Goal: Transaction & Acquisition: Purchase product/service

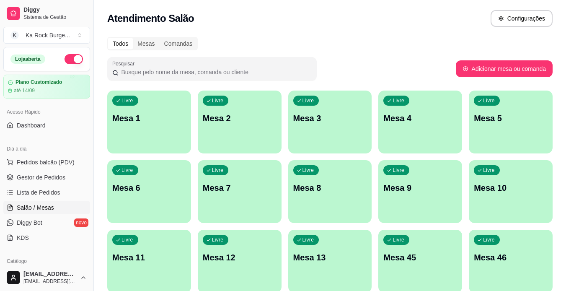
click at [401, 127] on div "Livre Mesa 4" at bounding box center [421, 117] width 84 height 53
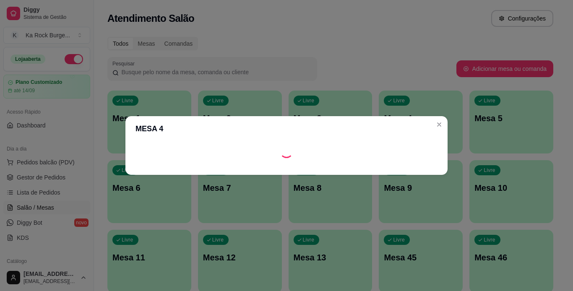
scroll to position [84, 0]
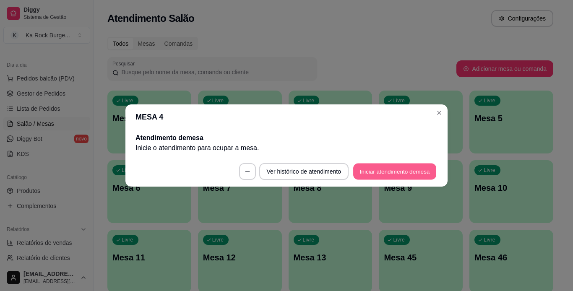
click at [400, 165] on button "Iniciar atendimento de mesa" at bounding box center [394, 171] width 83 height 16
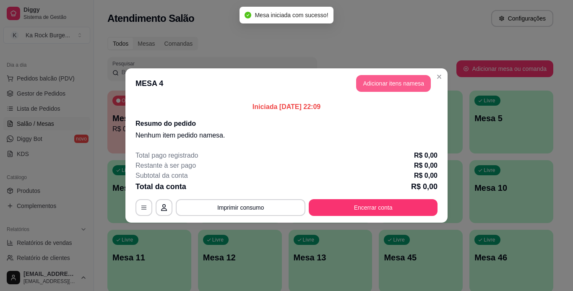
click at [389, 79] on button "Adicionar itens na mesa" at bounding box center [393, 83] width 75 height 17
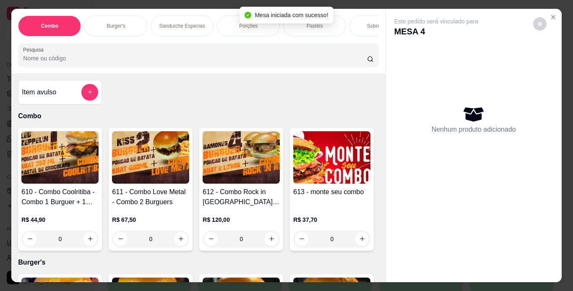
click at [119, 24] on p "Burger's" at bounding box center [115, 26] width 18 height 7
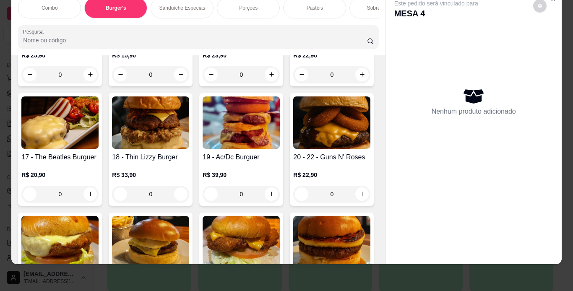
scroll to position [654, 0]
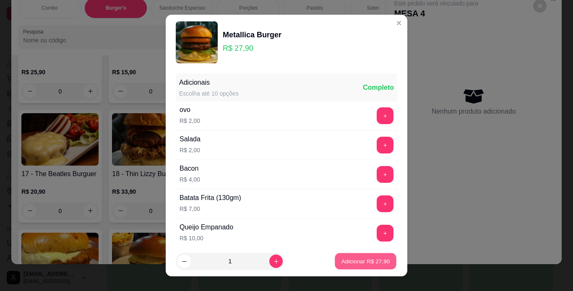
click at [348, 257] on button "Adicionar R$ 27,90" at bounding box center [366, 261] width 62 height 16
type input "1"
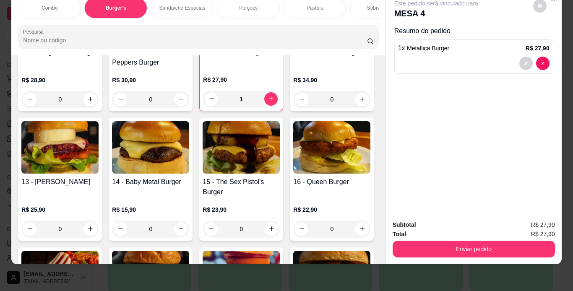
scroll to position [470, 0]
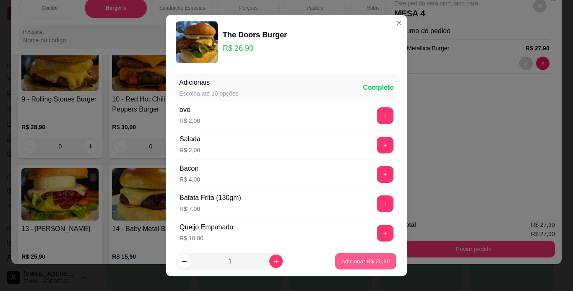
click at [349, 266] on button "Adicionar R$ 26,90" at bounding box center [366, 261] width 62 height 16
type input "1"
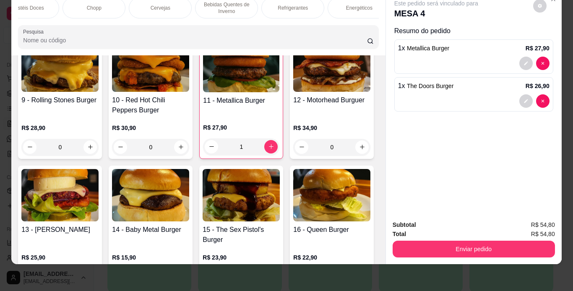
scroll to position [0, 486]
click at [291, 10] on div "Refrigerantes" at bounding box center [292, 7] width 63 height 21
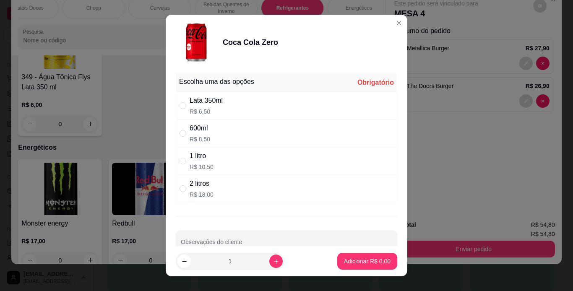
drag, startPoint x: 236, startPoint y: 135, endPoint x: 264, endPoint y: 154, distance: 33.3
click at [239, 136] on div "600ml R$ 8,50" at bounding box center [286, 133] width 221 height 28
radio input "true"
click at [351, 259] on p "Adicionar R$ 8,50" at bounding box center [367, 261] width 47 height 8
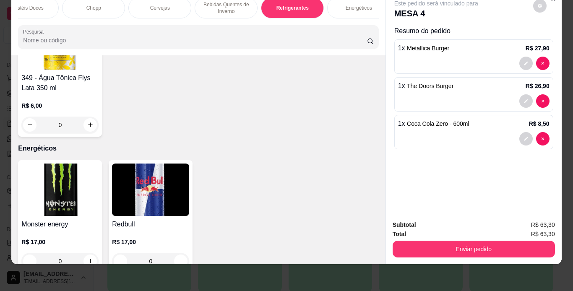
type input "1"
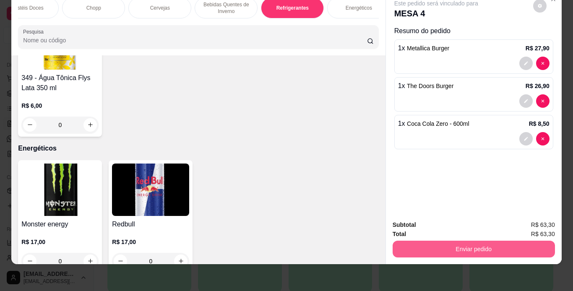
click at [430, 241] on button "Enviar pedido" at bounding box center [473, 249] width 162 height 17
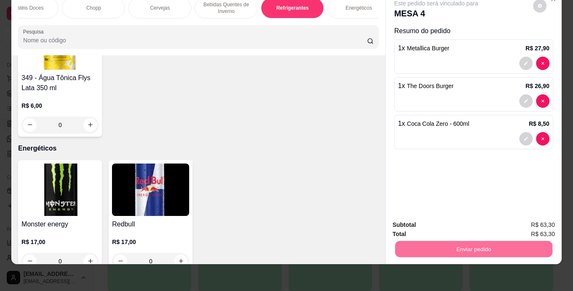
click at [431, 216] on button "Não registrar e enviar pedido" at bounding box center [445, 222] width 87 height 16
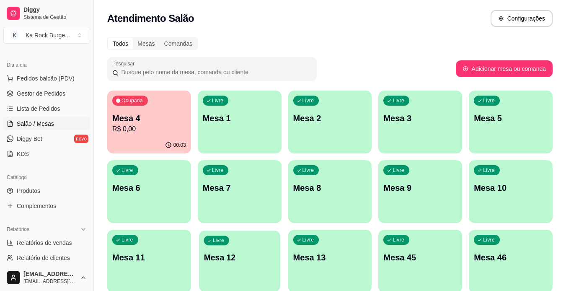
click at [247, 252] on p "Mesa 12" at bounding box center [240, 257] width 72 height 11
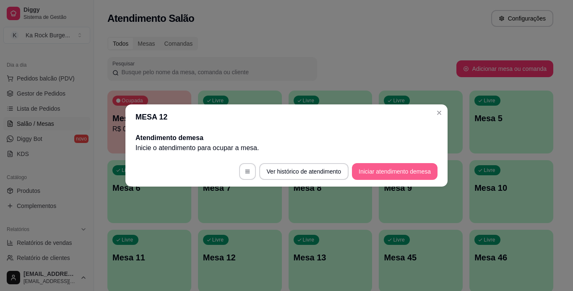
click at [407, 168] on button "Iniciar atendimento de mesa" at bounding box center [395, 171] width 86 height 17
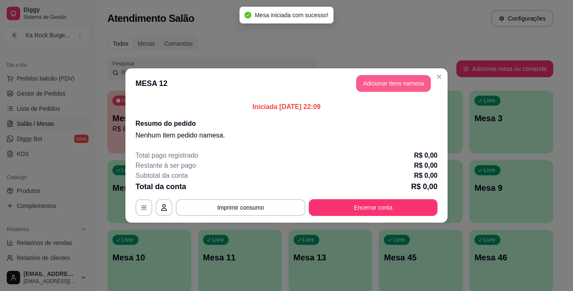
click at [410, 82] on button "Adicionar itens na mesa" at bounding box center [393, 83] width 75 height 17
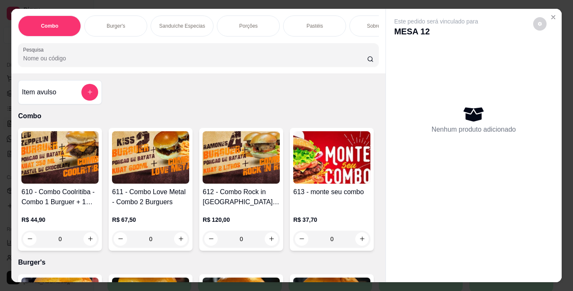
click at [115, 26] on p "Burger's" at bounding box center [115, 26] width 18 height 7
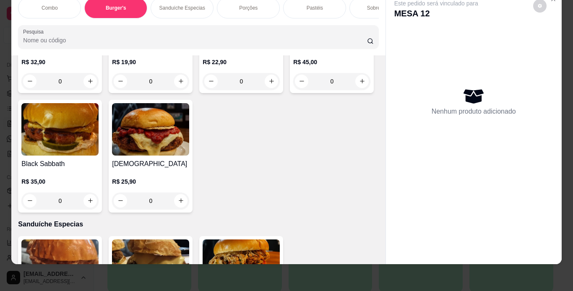
scroll to position [957, 0]
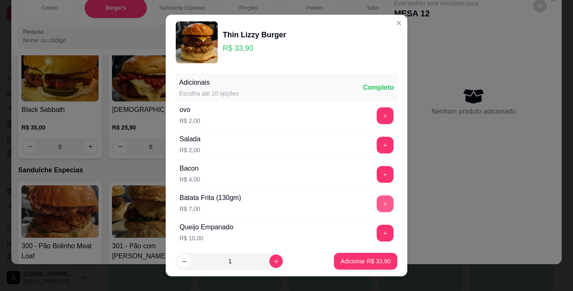
click at [376, 203] on button "+" at bounding box center [384, 203] width 17 height 17
click at [367, 268] on button "Adicionar R$ 40,90" at bounding box center [366, 261] width 62 height 16
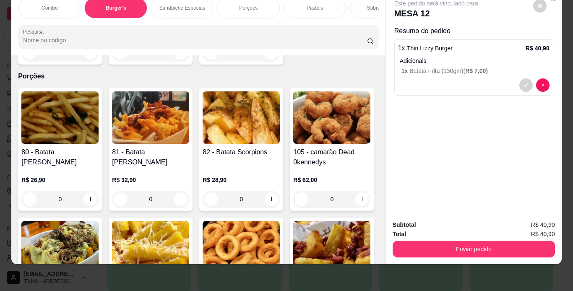
scroll to position [1209, 0]
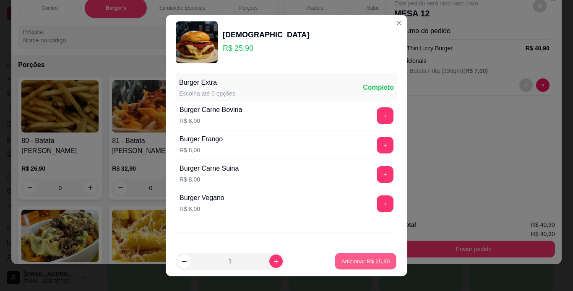
click at [371, 264] on p "Adicionar R$ 25,90" at bounding box center [365, 261] width 49 height 8
type input "1"
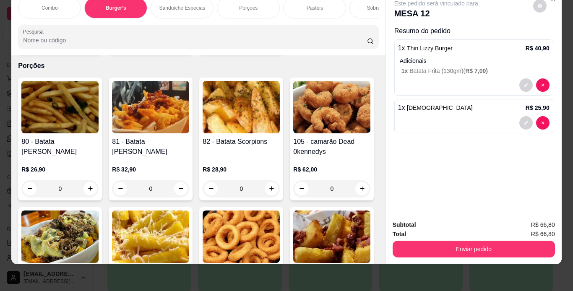
click at [248, 7] on div "Porções" at bounding box center [248, 7] width 63 height 21
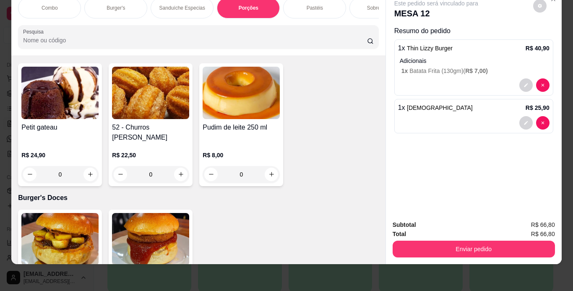
scroll to position [2322, 0]
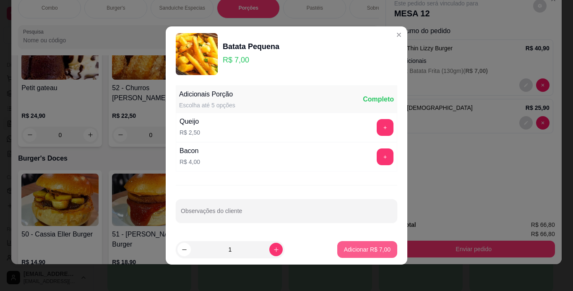
click at [344, 249] on p "Adicionar R$ 7,00" at bounding box center [367, 249] width 47 height 8
type input "1"
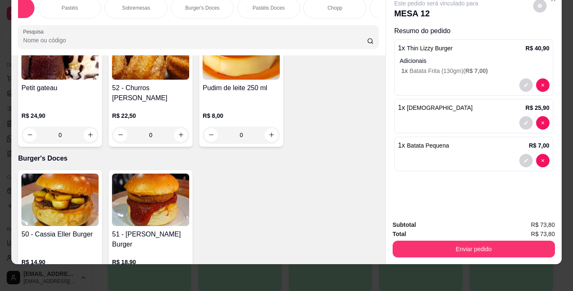
scroll to position [0, 249]
click at [364, 5] on div "Combo Burger's Sanduíche Especias Porções Pastéis Sobremesas Burger's Doces Pas…" at bounding box center [198, 7] width 360 height 21
click at [365, 5] on div "Cervejas" at bounding box center [396, 7] width 63 height 21
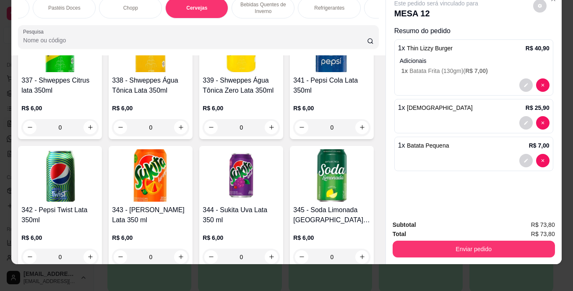
scroll to position [0, 450]
click at [332, 5] on p "Refrigerantes" at bounding box center [328, 8] width 30 height 7
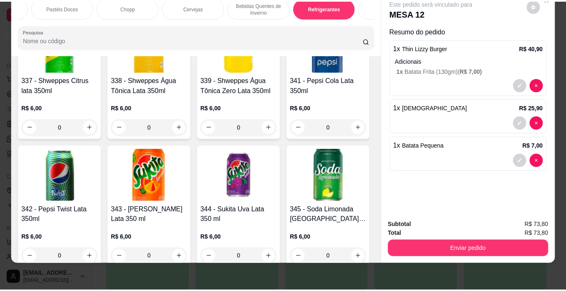
scroll to position [4068, 0]
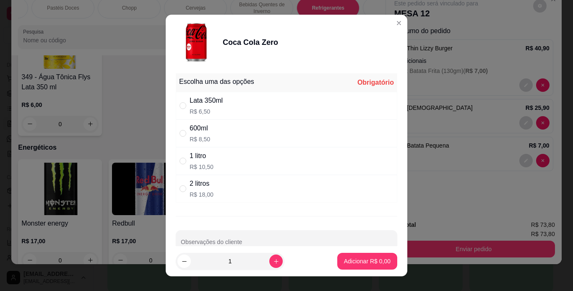
click at [235, 103] on div "Lata 350ml R$ 6,50" at bounding box center [286, 106] width 221 height 28
radio input "true"
click at [270, 264] on button "increase-product-quantity" at bounding box center [275, 261] width 13 height 13
type input "2"
click at [346, 252] on footer "2 Adicionar R$ 13,00" at bounding box center [286, 261] width 241 height 30
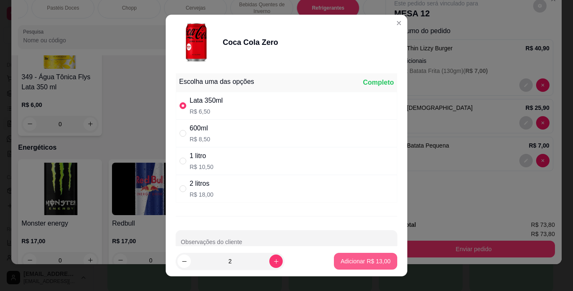
click at [350, 259] on p "Adicionar R$ 13,00" at bounding box center [365, 261] width 50 height 8
type input "2"
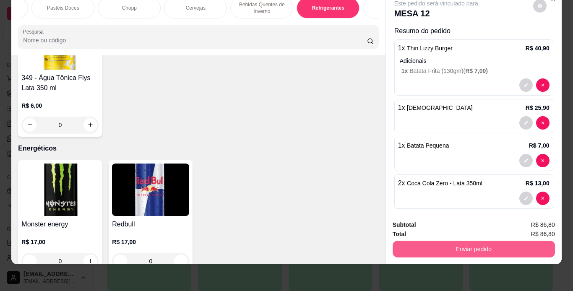
click at [438, 245] on button "Enviar pedido" at bounding box center [473, 249] width 162 height 17
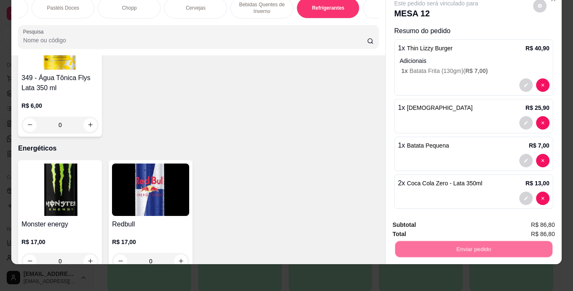
click at [439, 226] on button "Não registrar e enviar pedido" at bounding box center [445, 222] width 85 height 16
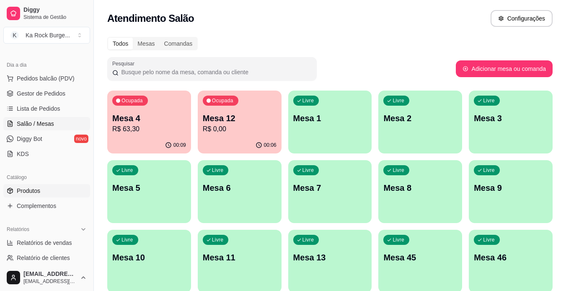
click at [57, 188] on link "Produtos" at bounding box center [46, 190] width 87 height 13
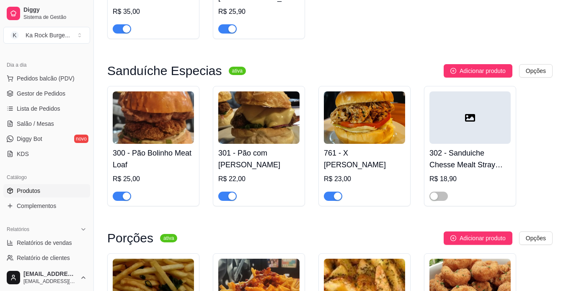
scroll to position [1230, 0]
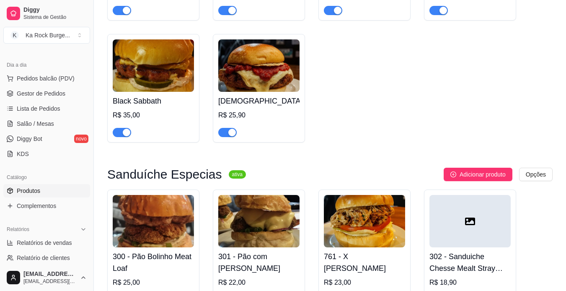
click at [281, 60] on img at bounding box center [258, 65] width 81 height 52
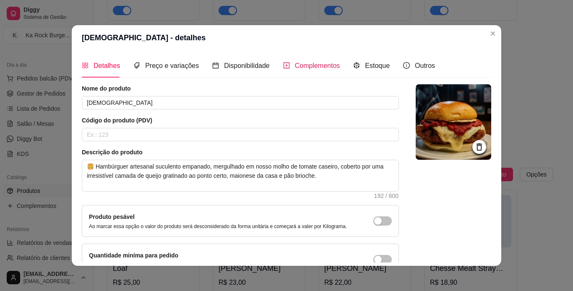
click at [304, 65] on span "Complementos" at bounding box center [317, 65] width 45 height 7
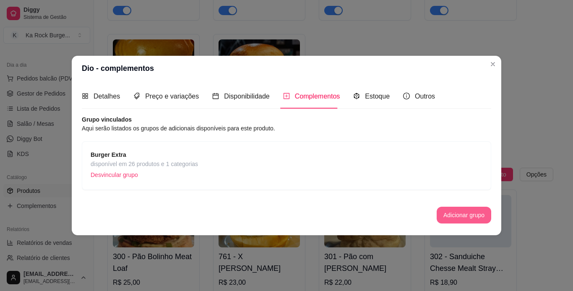
click at [472, 220] on button "Adicionar grupo" at bounding box center [463, 215] width 54 height 17
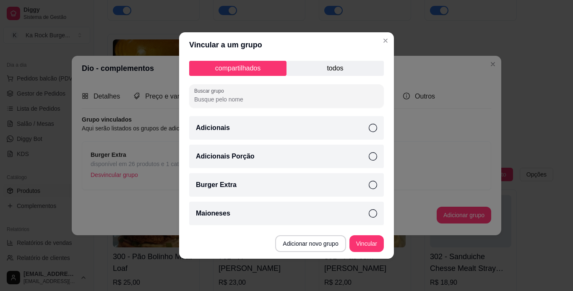
click at [283, 114] on div "compartilhados todos Buscar grupo Adicionais Adicionais Porção Burger Extra Mai…" at bounding box center [286, 142] width 215 height 171
click at [286, 125] on div "Adicionais" at bounding box center [286, 127] width 195 height 23
click at [373, 245] on button "Vincular" at bounding box center [367, 244] width 34 height 16
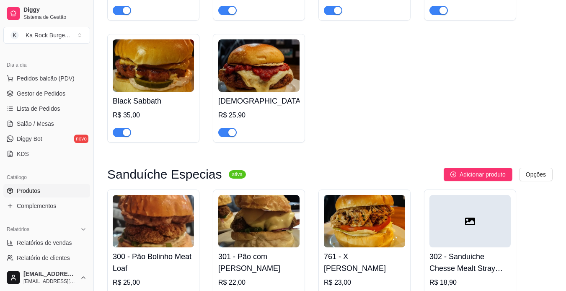
click at [24, 125] on span "Salão / Mesas" at bounding box center [35, 123] width 37 height 8
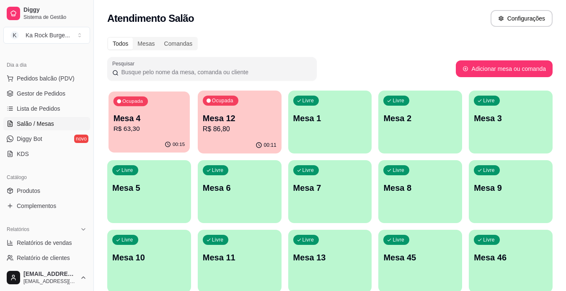
click at [145, 139] on div "00:15" at bounding box center [149, 145] width 81 height 16
click at [231, 269] on div "Livre Mesa 11" at bounding box center [240, 256] width 84 height 53
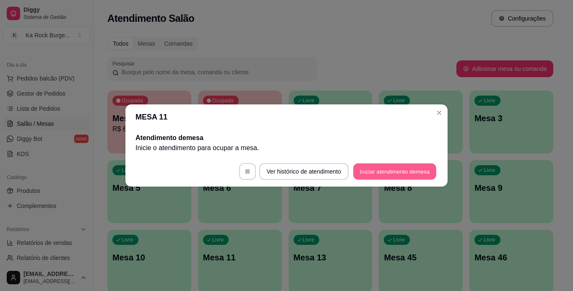
click at [402, 174] on button "Iniciar atendimento de mesa" at bounding box center [394, 171] width 83 height 16
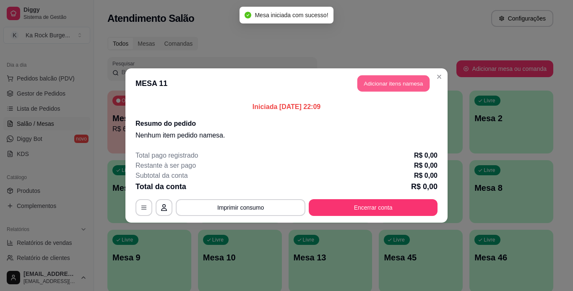
click at [401, 84] on button "Adicionar itens na mesa" at bounding box center [393, 83] width 72 height 16
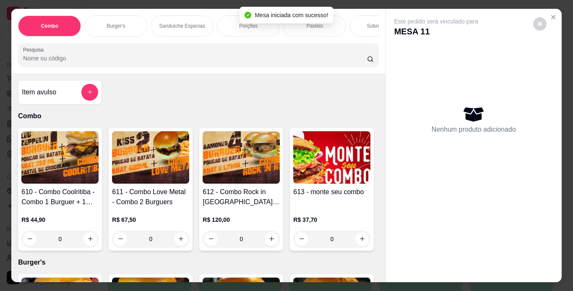
click at [224, 21] on div "Porções" at bounding box center [248, 26] width 63 height 21
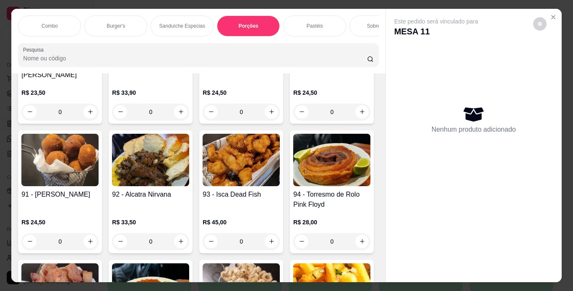
scroll to position [21, 0]
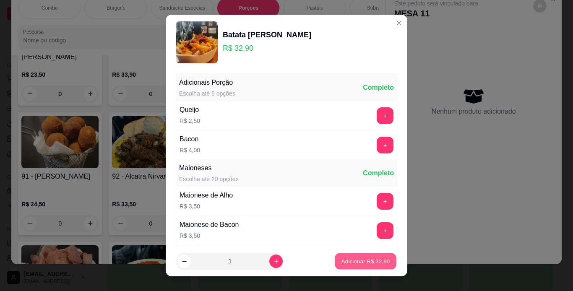
click at [370, 264] on p "Adicionar R$ 32,90" at bounding box center [365, 261] width 49 height 8
type input "1"
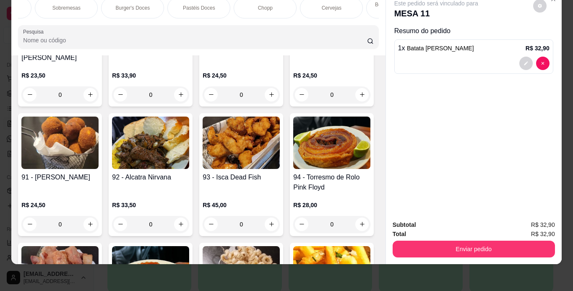
scroll to position [0, 319]
click at [279, 8] on div "Chopp" at bounding box center [260, 7] width 63 height 21
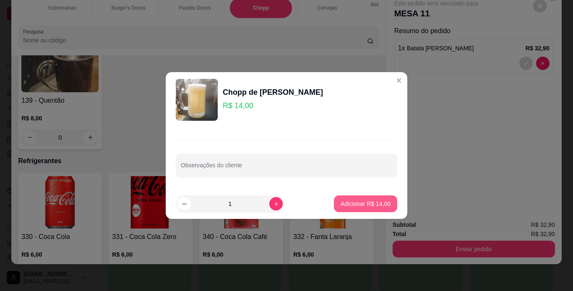
click at [351, 202] on p "Adicionar R$ 14,00" at bounding box center [365, 204] width 50 height 8
type input "1"
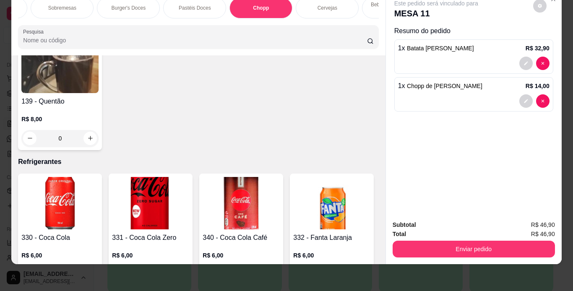
click at [311, 5] on div "Cervejas" at bounding box center [327, 7] width 63 height 21
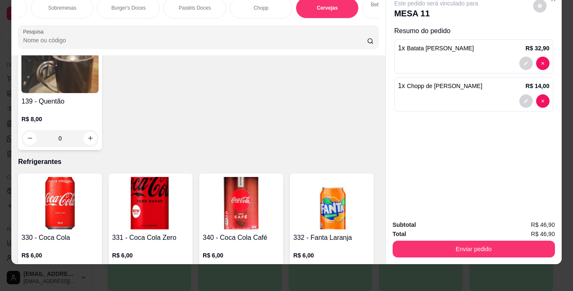
scroll to position [3676, 0]
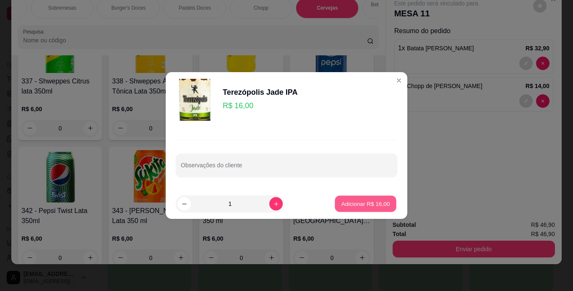
click at [363, 200] on p "Adicionar R$ 16,00" at bounding box center [365, 204] width 49 height 8
type input "1"
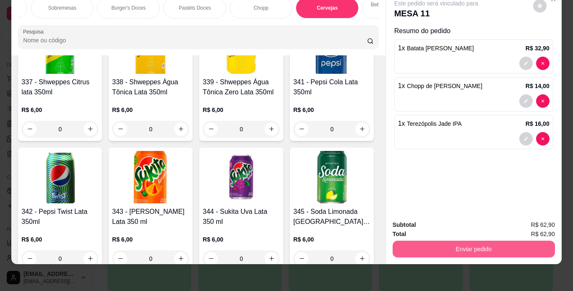
click at [423, 246] on button "Enviar pedido" at bounding box center [473, 249] width 162 height 17
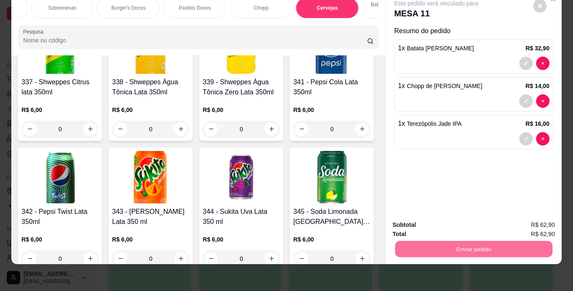
click at [447, 223] on button "Não registrar e enviar pedido" at bounding box center [445, 222] width 85 height 16
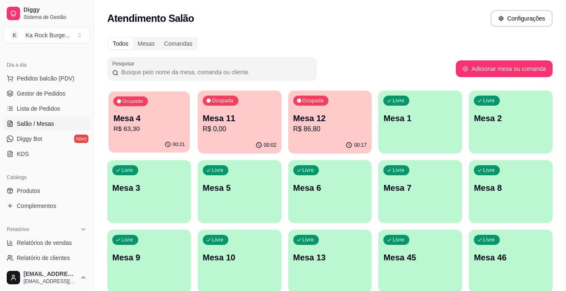
click at [169, 137] on button "Ocupada Mesa 4 R$ 63,30 00:21" at bounding box center [149, 121] width 81 height 61
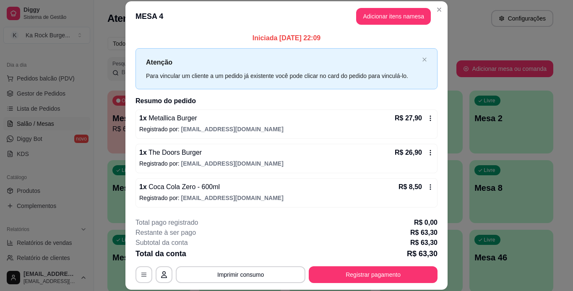
scroll to position [0, 0]
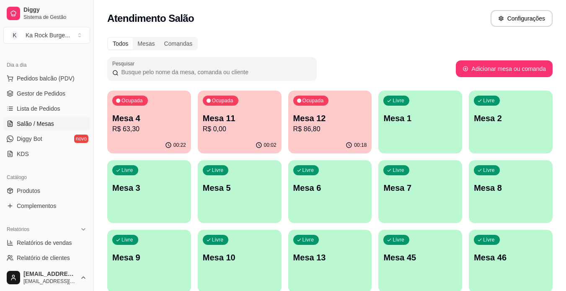
click at [174, 131] on p "R$ 63,30" at bounding box center [149, 129] width 74 height 10
click at [148, 117] on p "Mesa 4" at bounding box center [150, 118] width 72 height 11
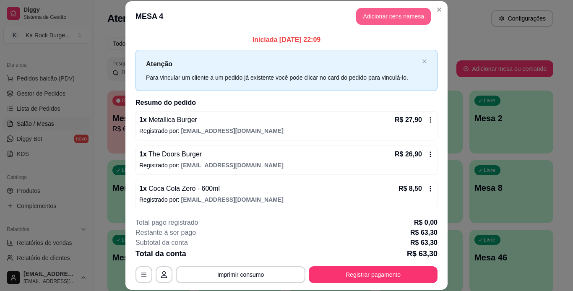
click at [377, 17] on button "Adicionar itens na mesa" at bounding box center [393, 16] width 75 height 17
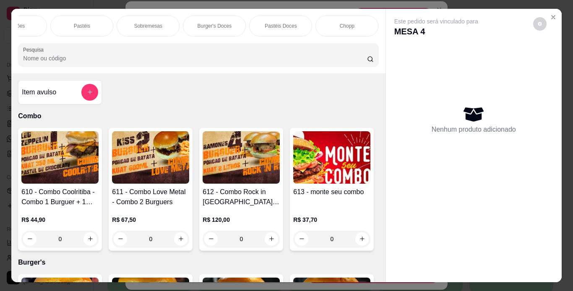
scroll to position [0, 229]
click at [93, 21] on div "Pastéis" at bounding box center [85, 26] width 63 height 21
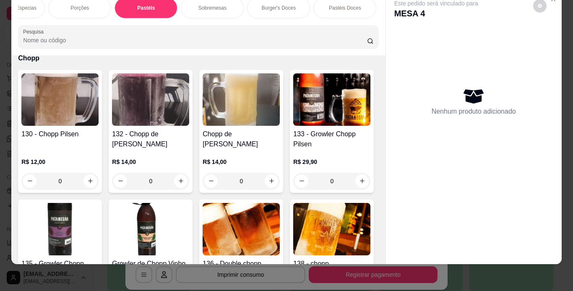
scroll to position [0, 134]
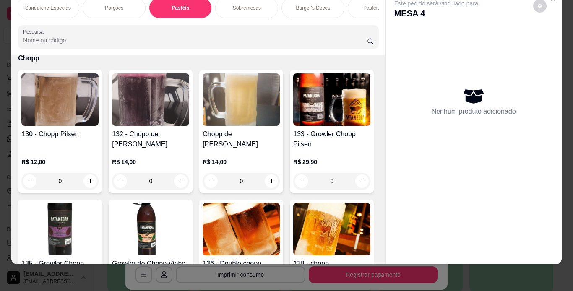
click at [108, 5] on p "Porções" at bounding box center [114, 8] width 18 height 7
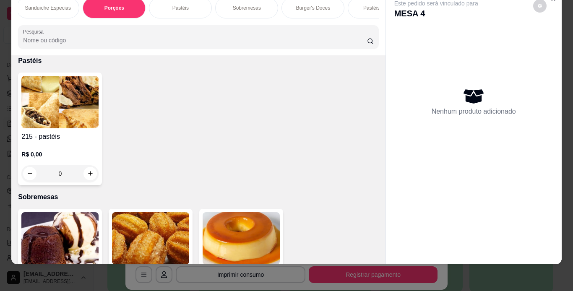
scroll to position [2314, 0]
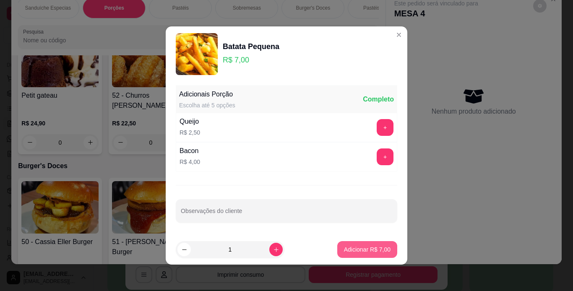
click at [371, 254] on button "Adicionar R$ 7,00" at bounding box center [367, 249] width 60 height 17
type input "1"
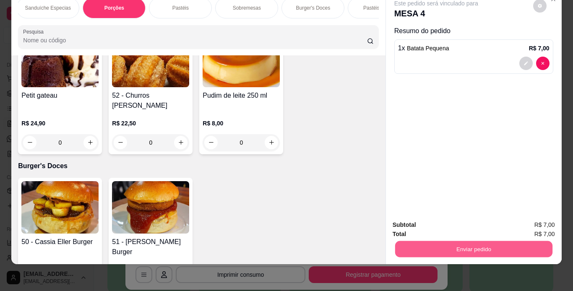
click at [421, 249] on button "Enviar pedido" at bounding box center [472, 249] width 157 height 16
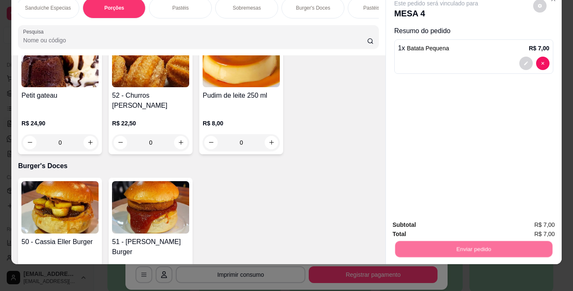
click at [426, 224] on button "Não registrar e enviar pedido" at bounding box center [445, 222] width 87 height 16
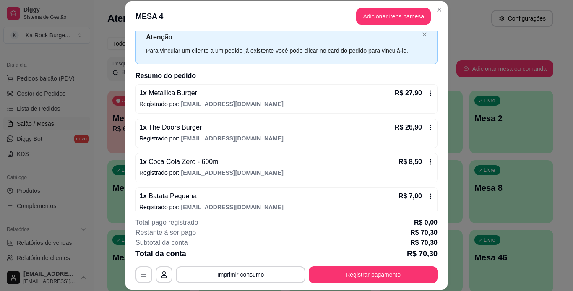
scroll to position [36, 0]
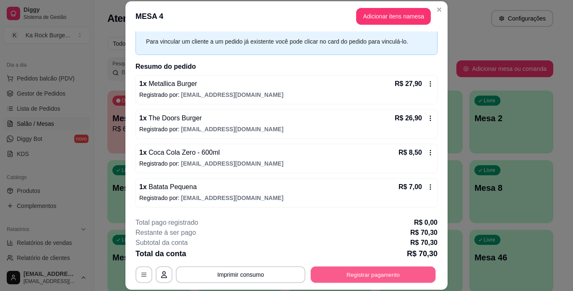
click at [333, 272] on button "Registrar pagamento" at bounding box center [373, 274] width 125 height 16
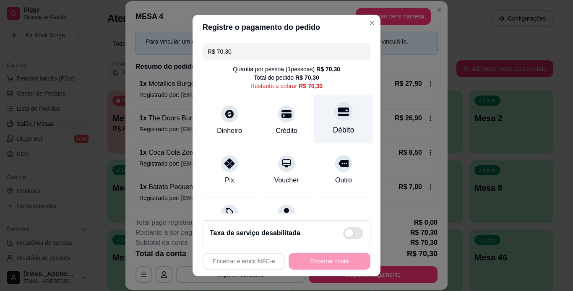
click at [338, 114] on icon at bounding box center [343, 111] width 11 height 11
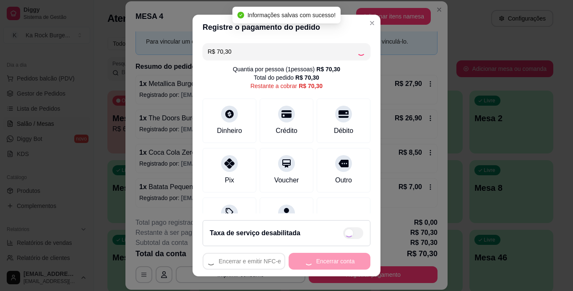
type input "R$ 0,00"
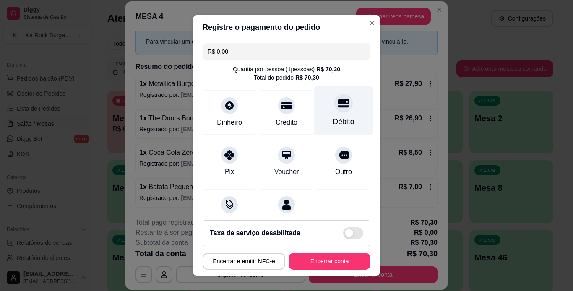
click at [336, 119] on div "Débito" at bounding box center [343, 121] width 21 height 11
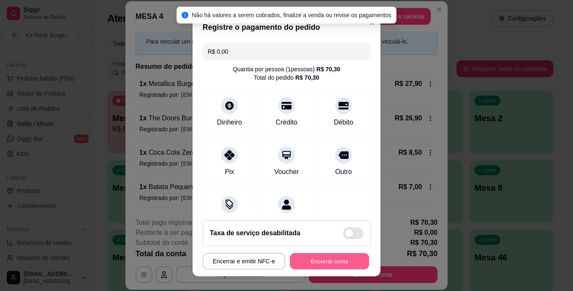
click at [334, 258] on button "Encerrar conta" at bounding box center [329, 261] width 79 height 16
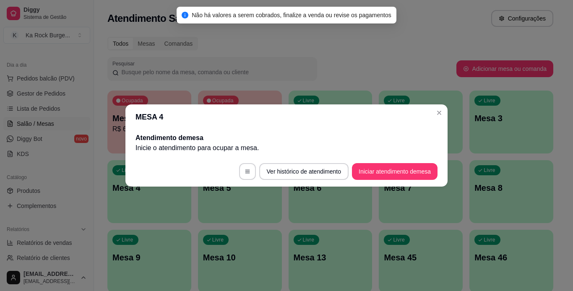
scroll to position [0, 0]
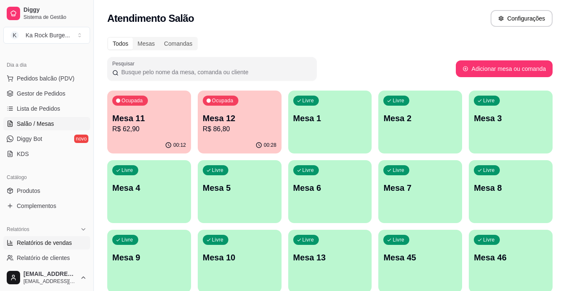
click at [51, 244] on span "Relatórios de vendas" at bounding box center [44, 243] width 55 height 8
select select "ALL"
select select "0"
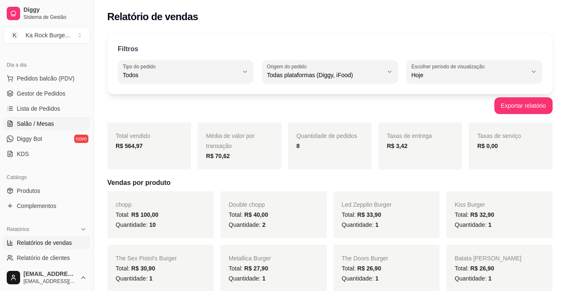
click at [36, 123] on span "Salão / Mesas" at bounding box center [35, 123] width 37 height 8
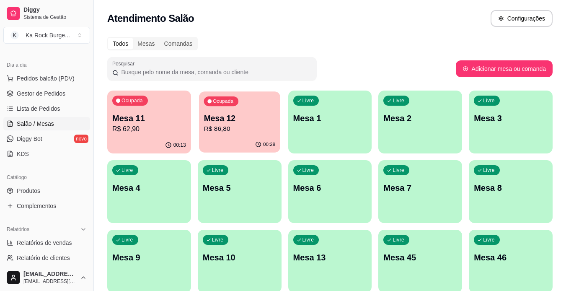
click at [230, 125] on p "R$ 86,80" at bounding box center [240, 129] width 72 height 10
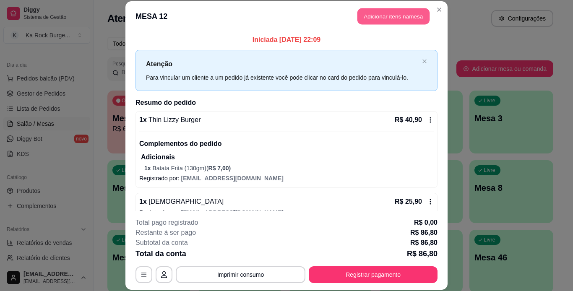
click at [387, 14] on button "Adicionar itens na mesa" at bounding box center [393, 16] width 72 height 16
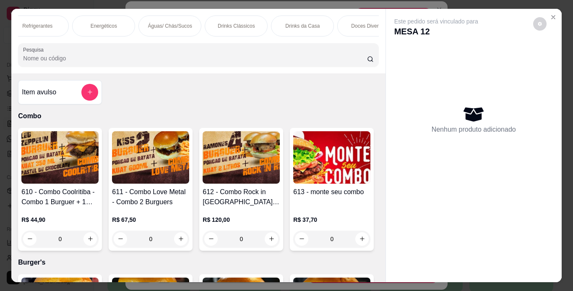
scroll to position [0, 742]
click at [340, 24] on div "Doces Diversos" at bounding box center [366, 26] width 63 height 21
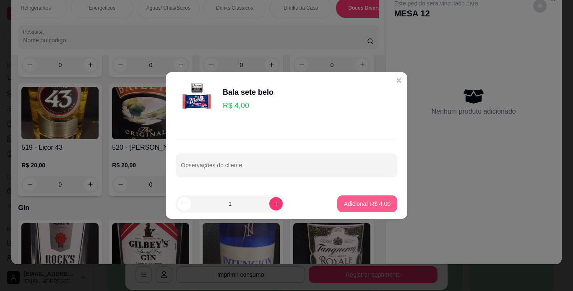
click at [371, 205] on p "Adicionar R$ 4,00" at bounding box center [367, 204] width 47 height 8
type input "1"
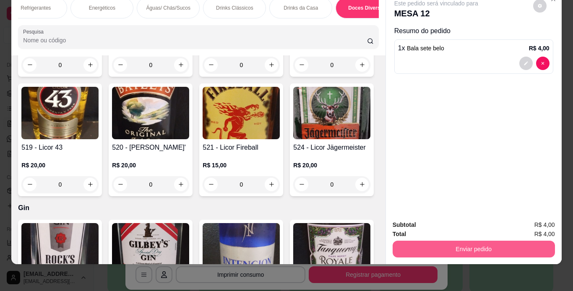
click at [499, 244] on button "Enviar pedido" at bounding box center [473, 249] width 162 height 17
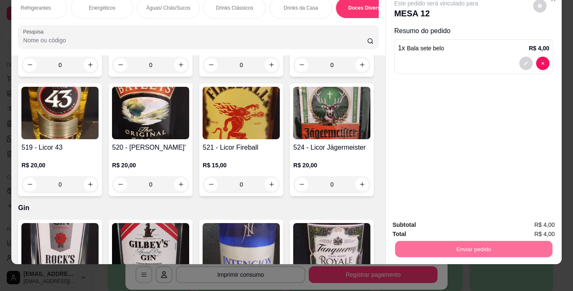
click at [468, 223] on button "Não registrar e enviar pedido" at bounding box center [445, 222] width 85 height 16
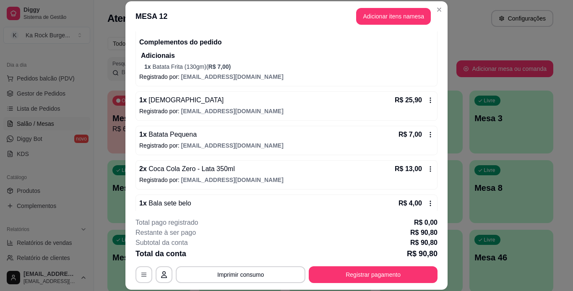
scroll to position [118, 0]
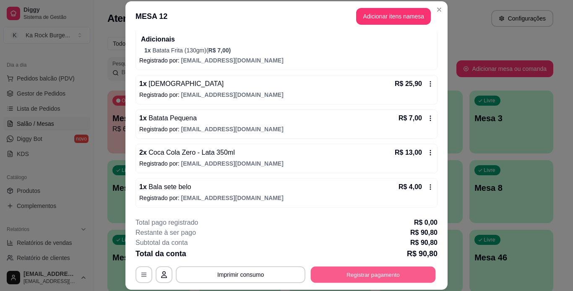
click at [379, 277] on button "Registrar pagamento" at bounding box center [373, 274] width 125 height 16
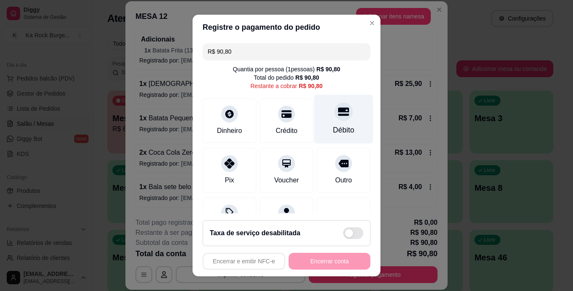
click at [342, 117] on div "Débito" at bounding box center [343, 118] width 59 height 49
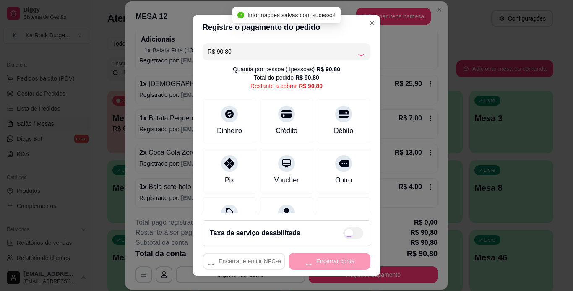
type input "R$ 0,00"
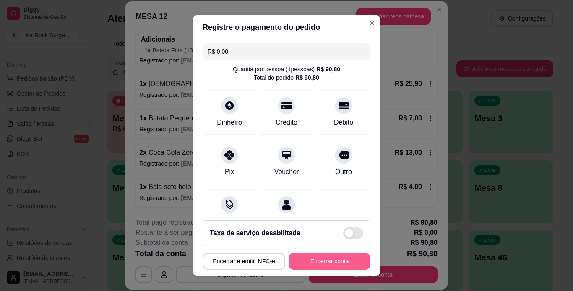
click at [329, 259] on button "Encerrar conta" at bounding box center [329, 261] width 82 height 17
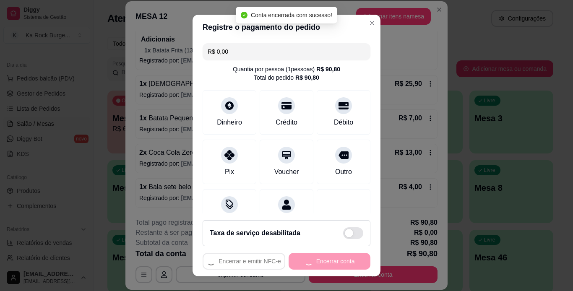
scroll to position [0, 0]
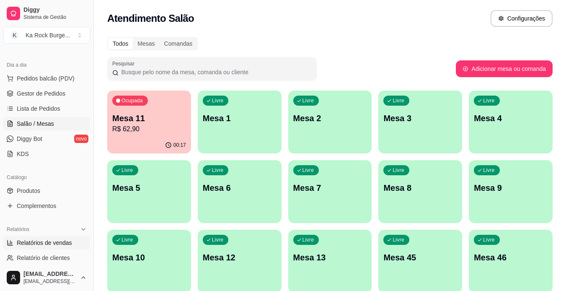
click at [67, 247] on link "Relatórios de vendas" at bounding box center [46, 242] width 87 height 13
select select "ALL"
select select "0"
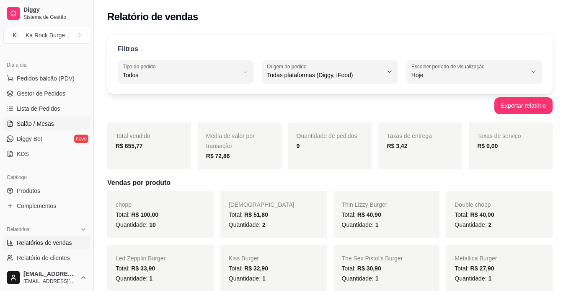
click at [42, 122] on span "Salão / Mesas" at bounding box center [35, 123] width 37 height 8
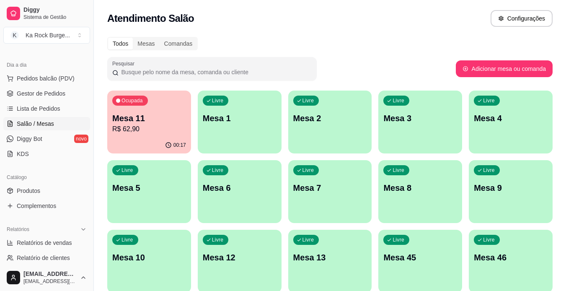
click at [156, 186] on p "Mesa 5" at bounding box center [149, 188] width 74 height 12
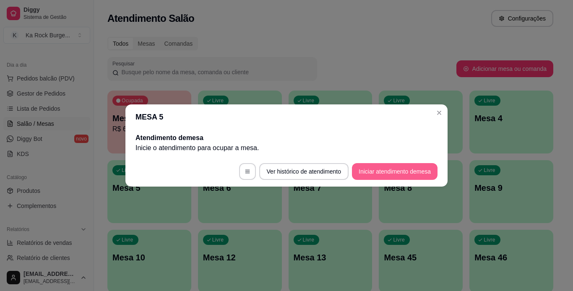
click at [377, 172] on button "Iniciar atendimento de mesa" at bounding box center [395, 171] width 86 height 17
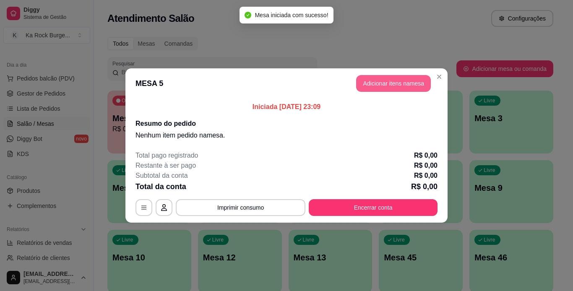
click at [386, 88] on button "Adicionar itens na mesa" at bounding box center [393, 83] width 75 height 17
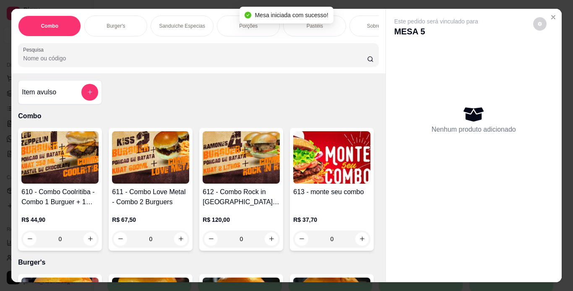
click at [109, 23] on p "Burger's" at bounding box center [115, 26] width 18 height 7
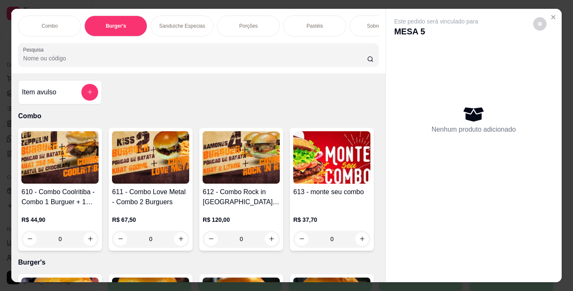
scroll to position [21, 0]
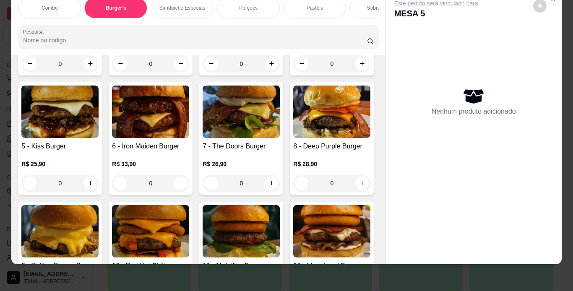
click at [189, 138] on img at bounding box center [150, 112] width 77 height 52
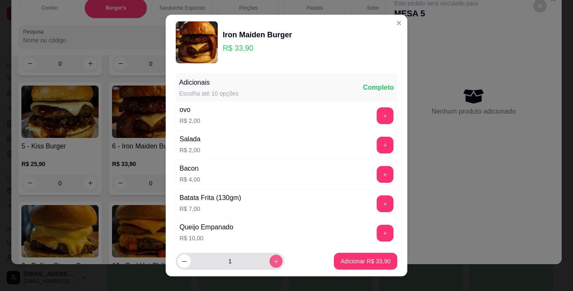
click at [274, 263] on icon "increase-product-quantity" at bounding box center [276, 261] width 4 height 4
type input "2"
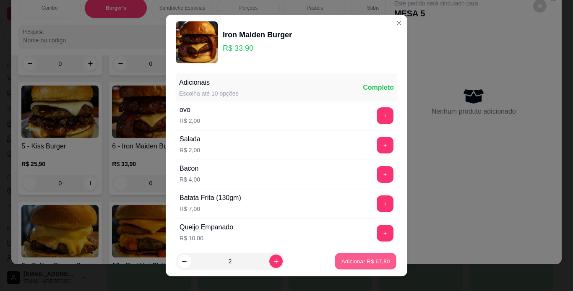
click at [337, 266] on button "Adicionar R$ 67,80" at bounding box center [366, 261] width 62 height 16
type input "2"
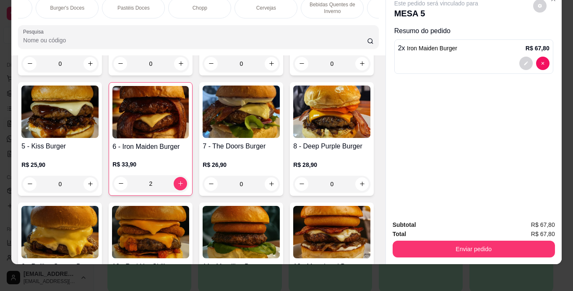
scroll to position [0, 386]
click at [262, 7] on div "Cervejas" at bounding box center [259, 7] width 63 height 21
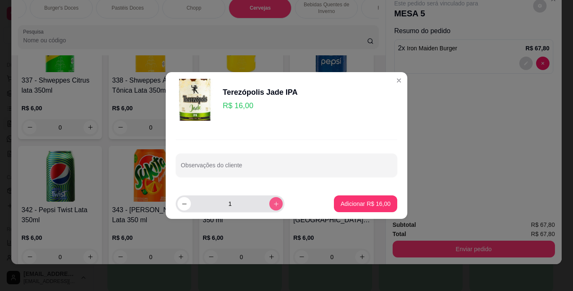
click at [274, 204] on icon "increase-product-quantity" at bounding box center [276, 204] width 5 height 5
type input "2"
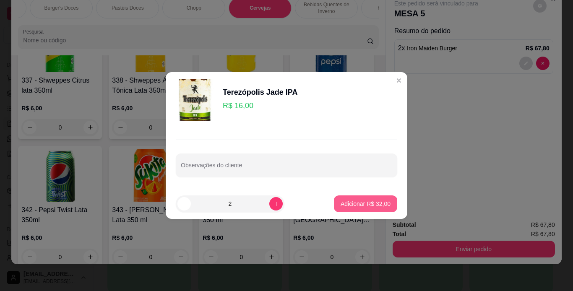
click at [345, 200] on p "Adicionar R$ 32,00" at bounding box center [365, 204] width 50 height 8
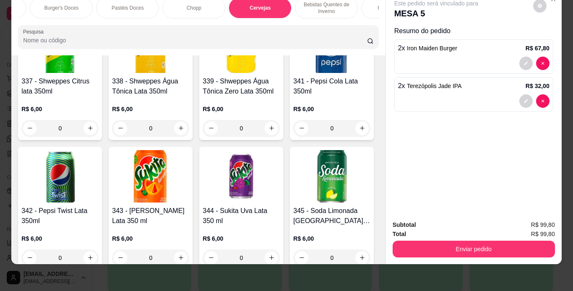
type input "2"
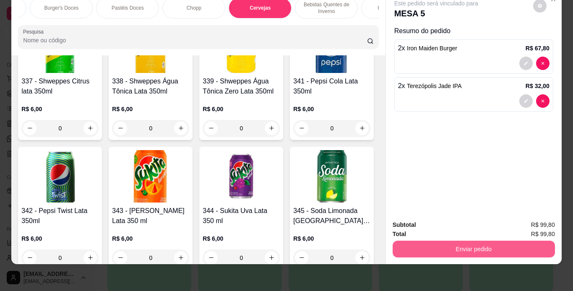
click at [456, 244] on button "Enviar pedido" at bounding box center [473, 249] width 162 height 17
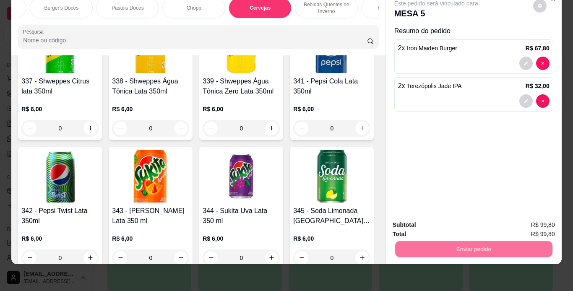
click at [453, 218] on button "Não registrar e enviar pedido" at bounding box center [445, 222] width 85 height 16
